Goal: Navigation & Orientation: Find specific page/section

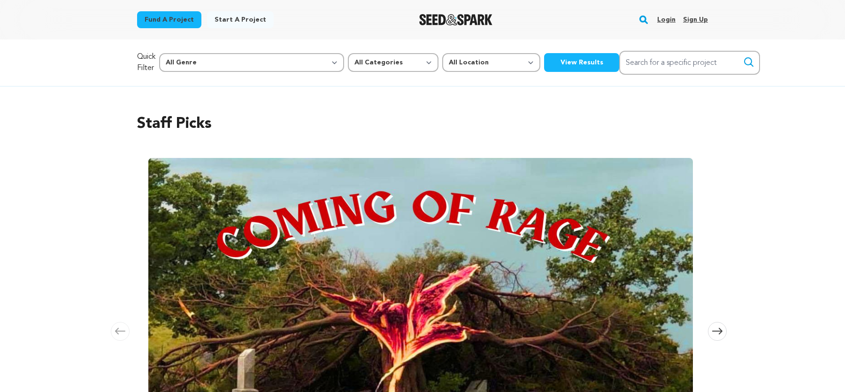
click at [662, 24] on link "Login" at bounding box center [666, 19] width 18 height 15
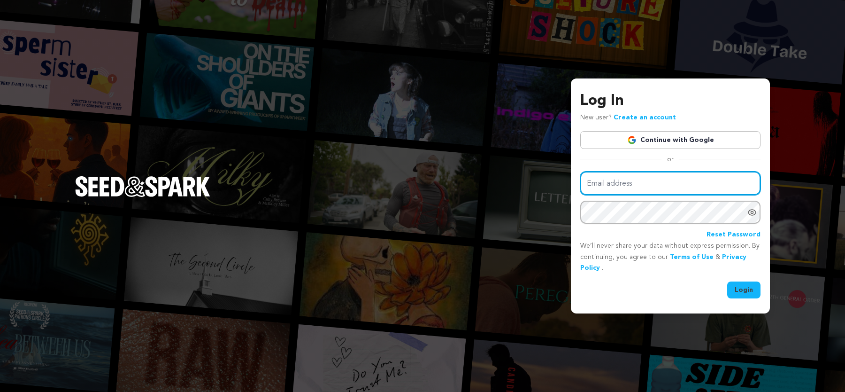
type input "casting@abrahamuniverse.com"
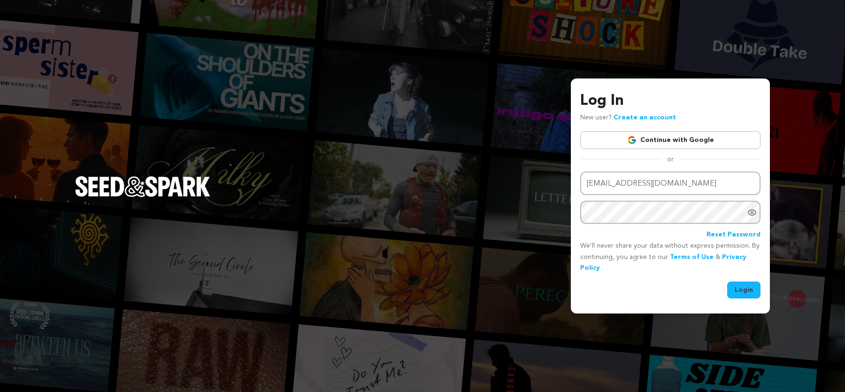
click at [746, 293] on button "Login" at bounding box center [743, 289] width 33 height 17
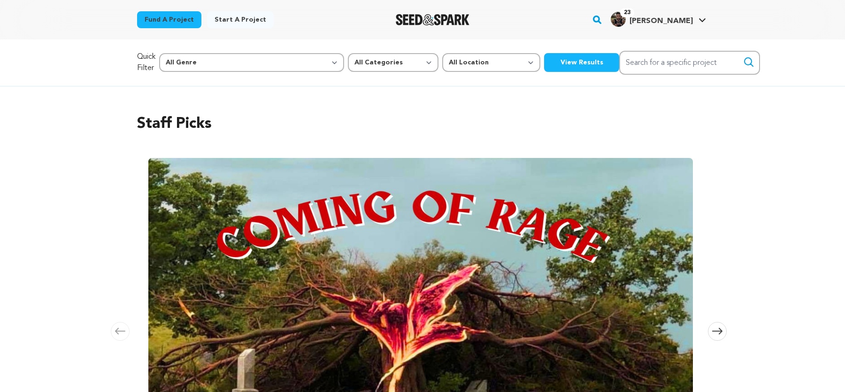
click at [683, 16] on h4 "[PERSON_NAME]" at bounding box center [661, 20] width 63 height 11
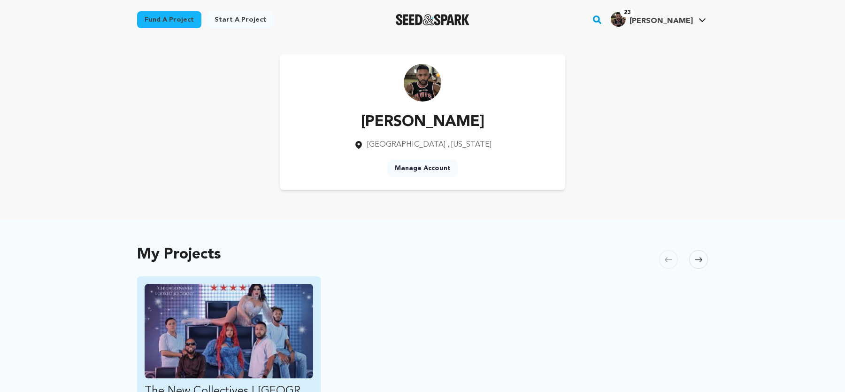
click at [292, 317] on img "Fund The New Collectives | Chicago" at bounding box center [229, 331] width 169 height 94
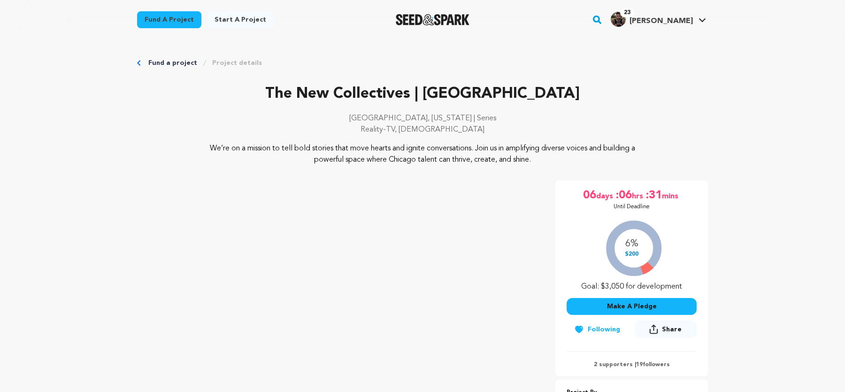
click at [161, 59] on link "Fund a project" at bounding box center [172, 62] width 49 height 9
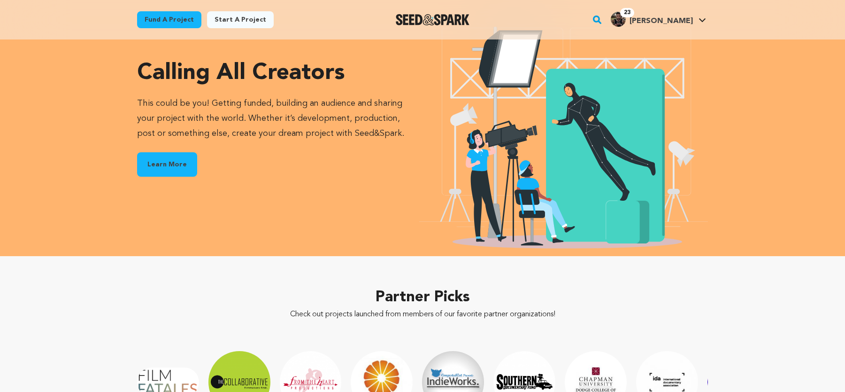
scroll to position [1172, 0]
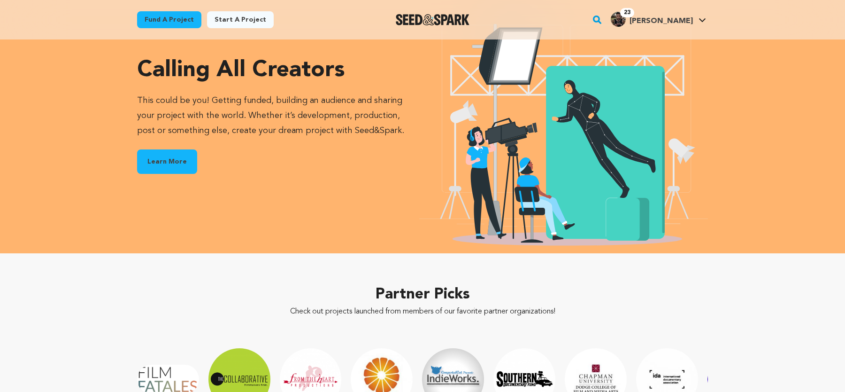
click at [679, 26] on h4 "[PERSON_NAME]" at bounding box center [661, 20] width 63 height 11
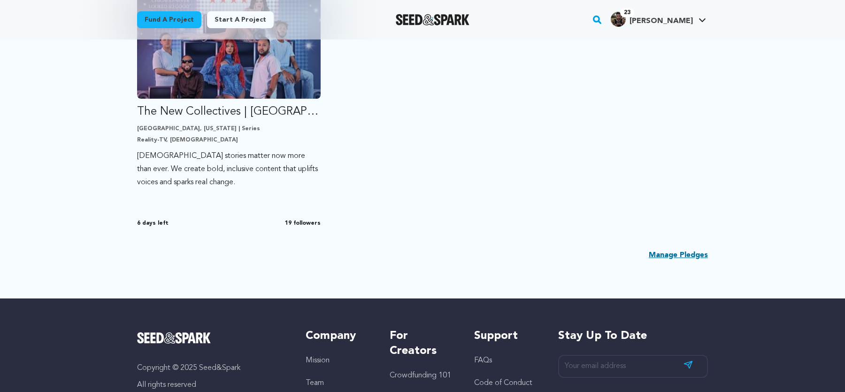
scroll to position [749, 0]
